Goal: Transaction & Acquisition: Purchase product/service

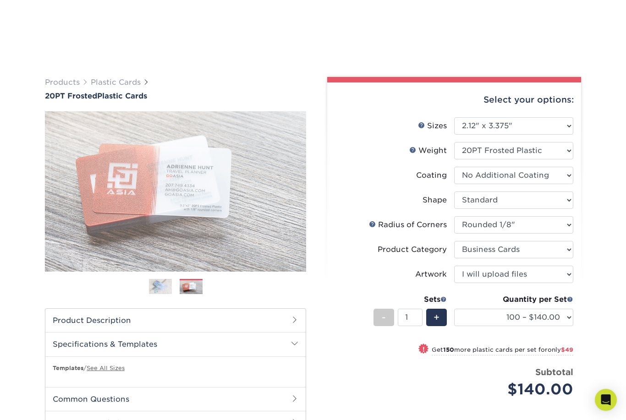
select select "2.12x3.38"
select select "589680c7-ee9a-431b-9d12-d7aeb1386a97"
select select "3b5148f1-0588-4f88-a218-97bcfdce65c1"
select select "upload"
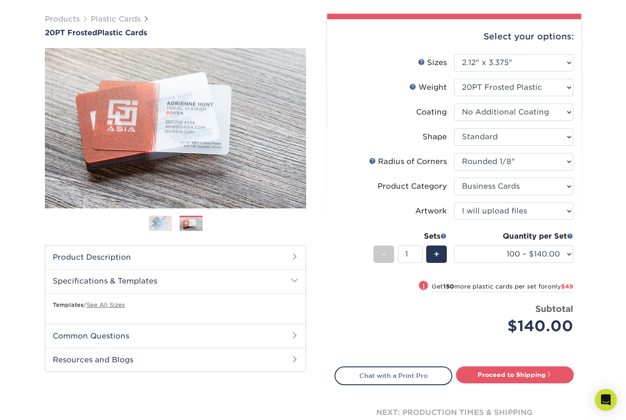
click at [156, 221] on img at bounding box center [160, 223] width 23 height 16
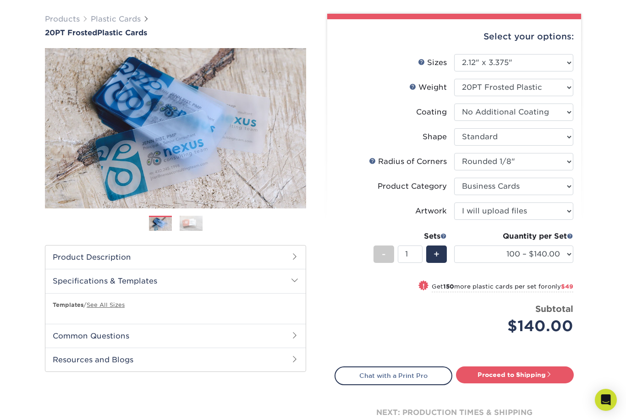
click at [192, 218] on img at bounding box center [191, 223] width 23 height 16
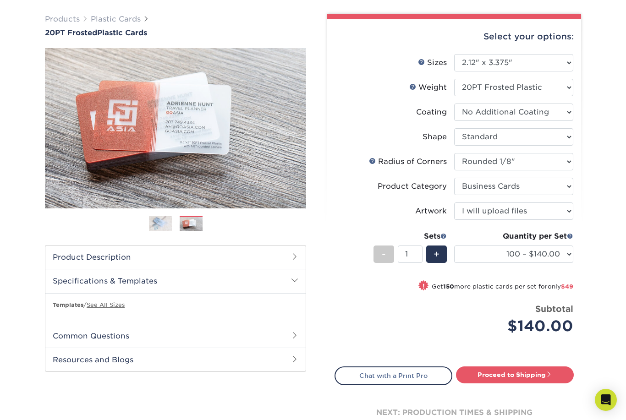
click at [159, 213] on div "Previous" at bounding box center [175, 143] width 261 height 190
click at [52, 120] on link "Previous" at bounding box center [58, 128] width 18 height 18
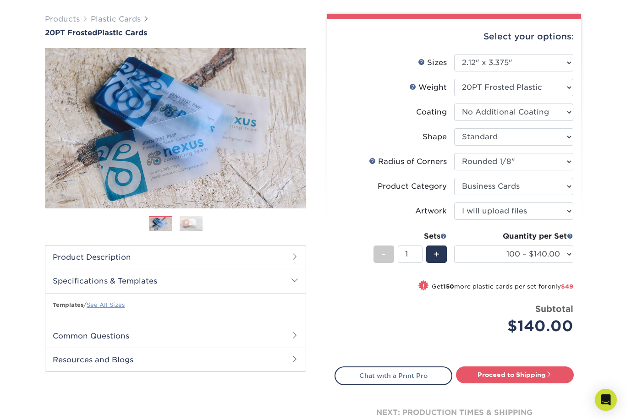
click at [100, 305] on link "See All Sizes" at bounding box center [106, 304] width 38 height 7
click at [296, 130] on link "Next" at bounding box center [292, 128] width 18 height 18
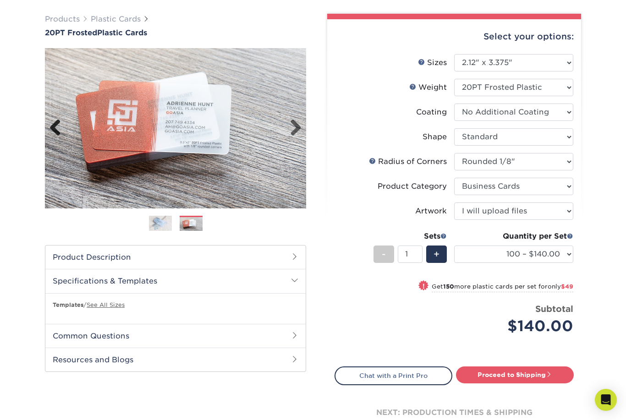
click at [58, 127] on link "Previous" at bounding box center [58, 128] width 18 height 18
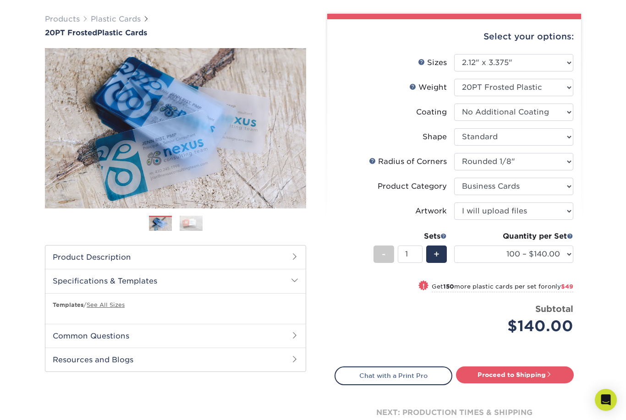
click at [196, 223] on img at bounding box center [191, 223] width 23 height 16
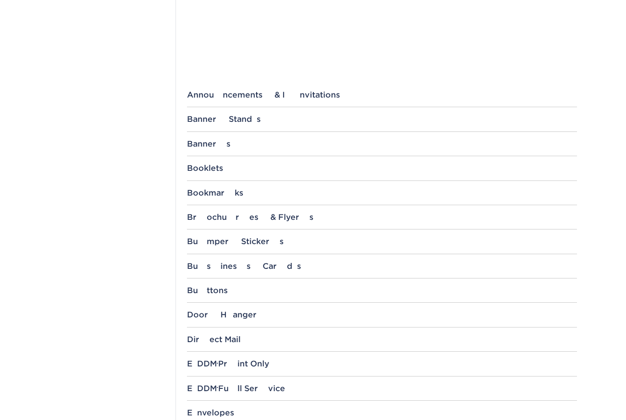
scroll to position [305, 0]
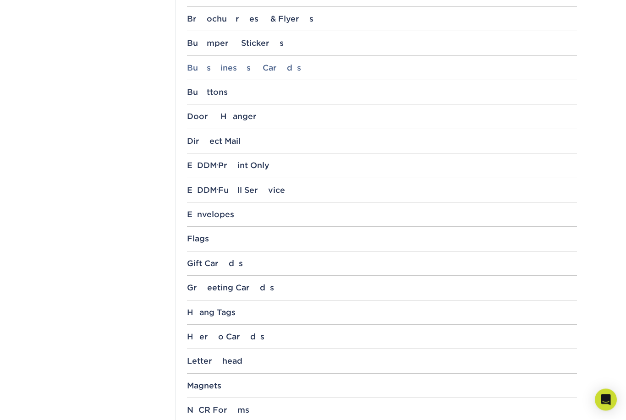
click at [234, 67] on div "Business Cards" at bounding box center [382, 68] width 390 height 9
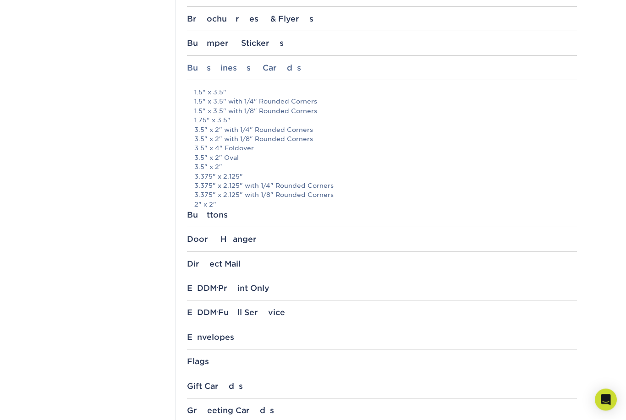
scroll to position [503, 0]
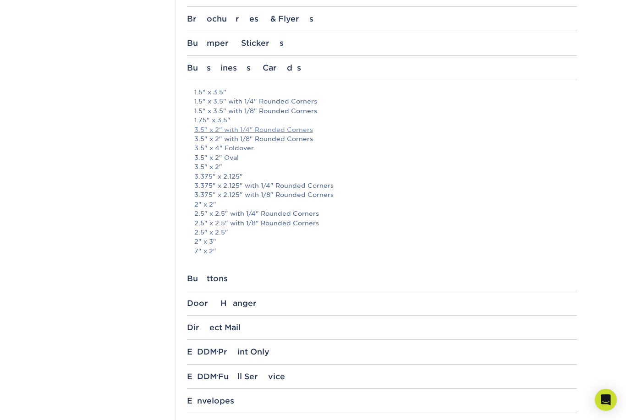
click at [301, 128] on link "3.5" x 2" with 1/4" Rounded Corners" at bounding box center [253, 129] width 119 height 7
